Goal: Task Accomplishment & Management: Use online tool/utility

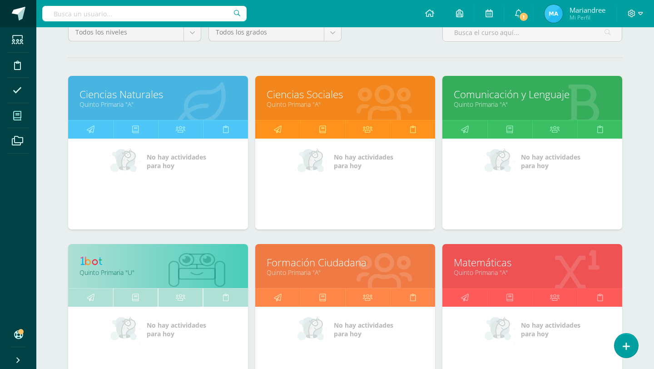
scroll to position [91, 0]
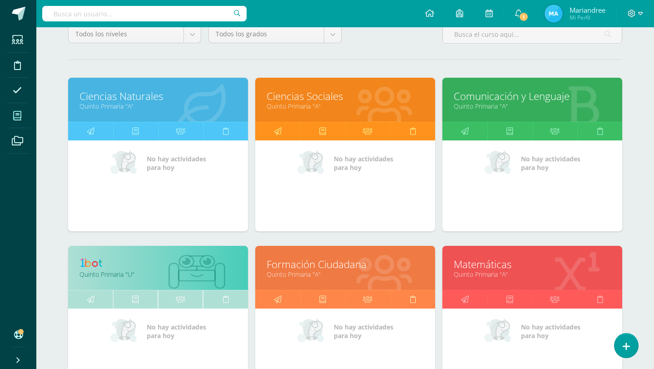
click at [297, 99] on link "Ciencias Sociales" at bounding box center [345, 96] width 157 height 14
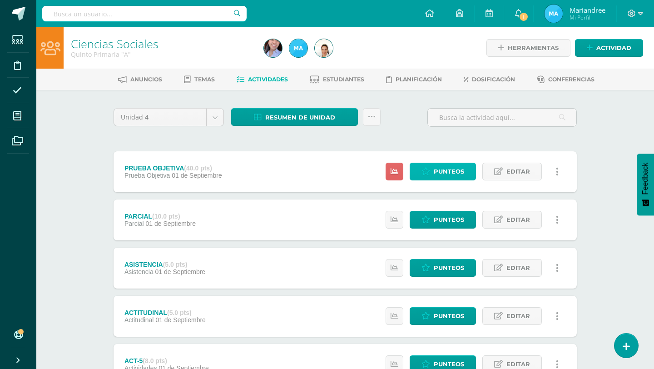
click at [444, 163] on link "Punteos" at bounding box center [443, 172] width 66 height 18
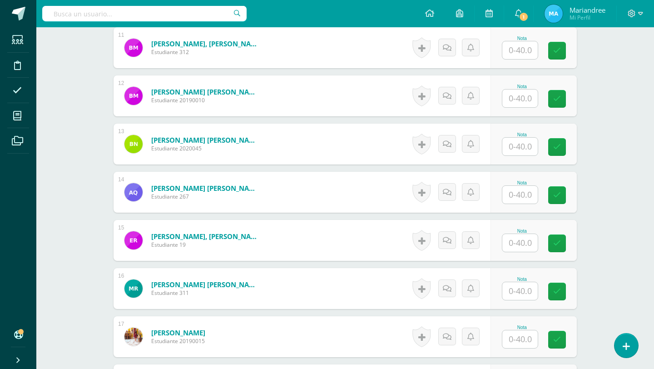
scroll to position [1003, 0]
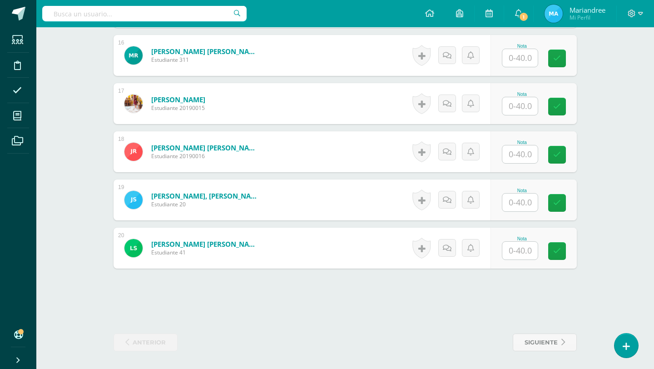
click at [516, 254] on input "text" at bounding box center [520, 251] width 35 height 18
type input "40"
click at [527, 200] on input "text" at bounding box center [520, 203] width 35 height 18
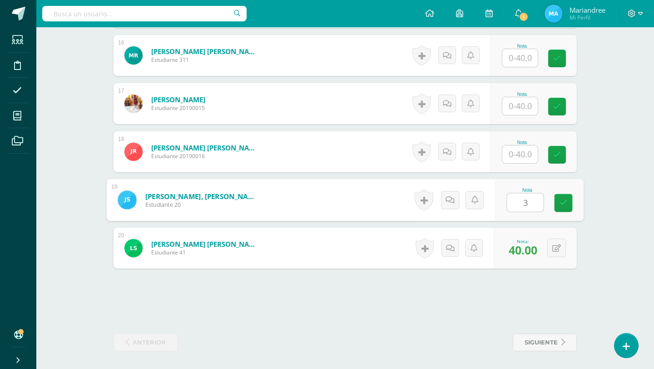
type input "38"
